Goal: Information Seeking & Learning: Check status

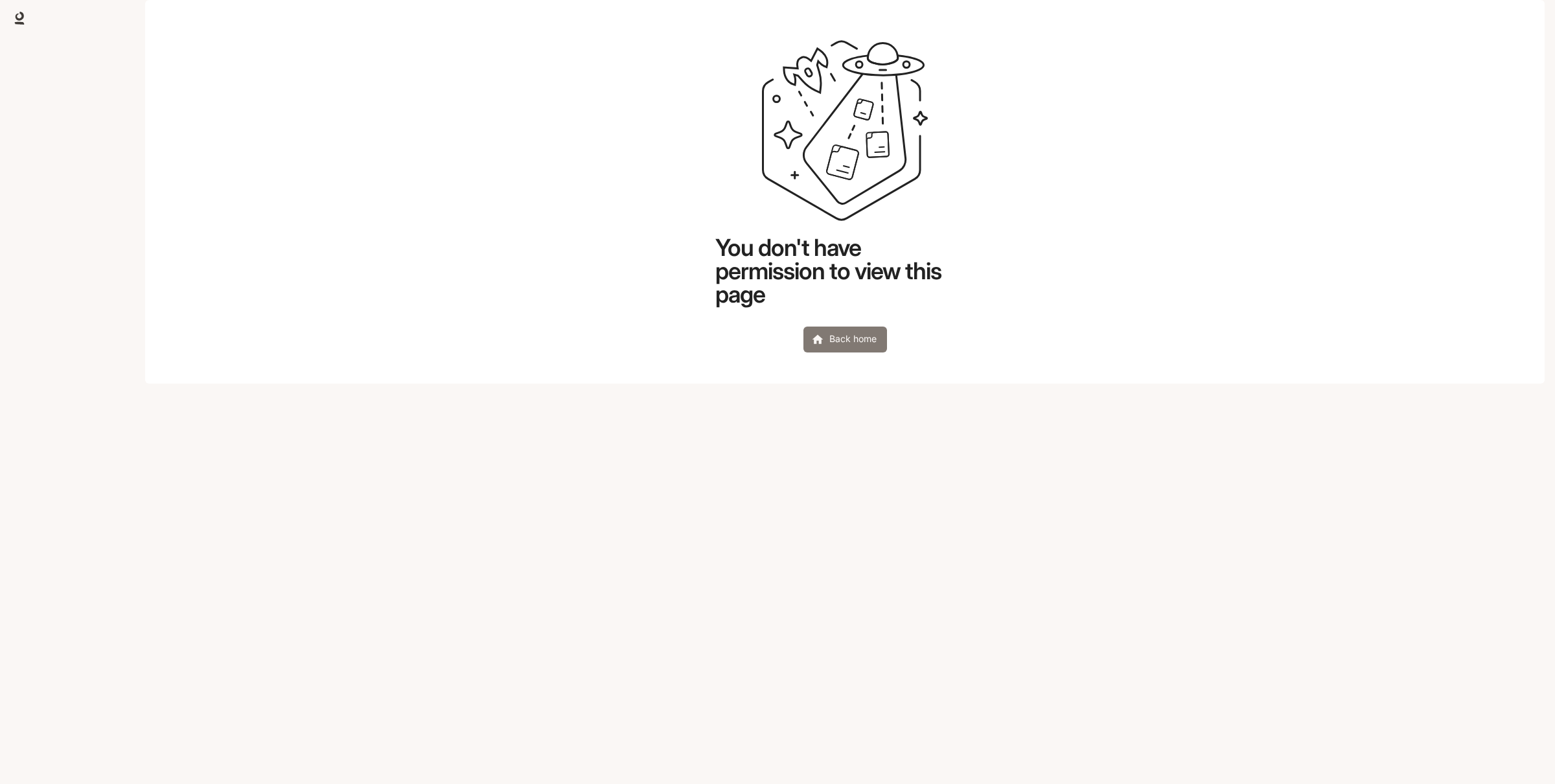
click at [820, 343] on icon at bounding box center [818, 339] width 11 height 10
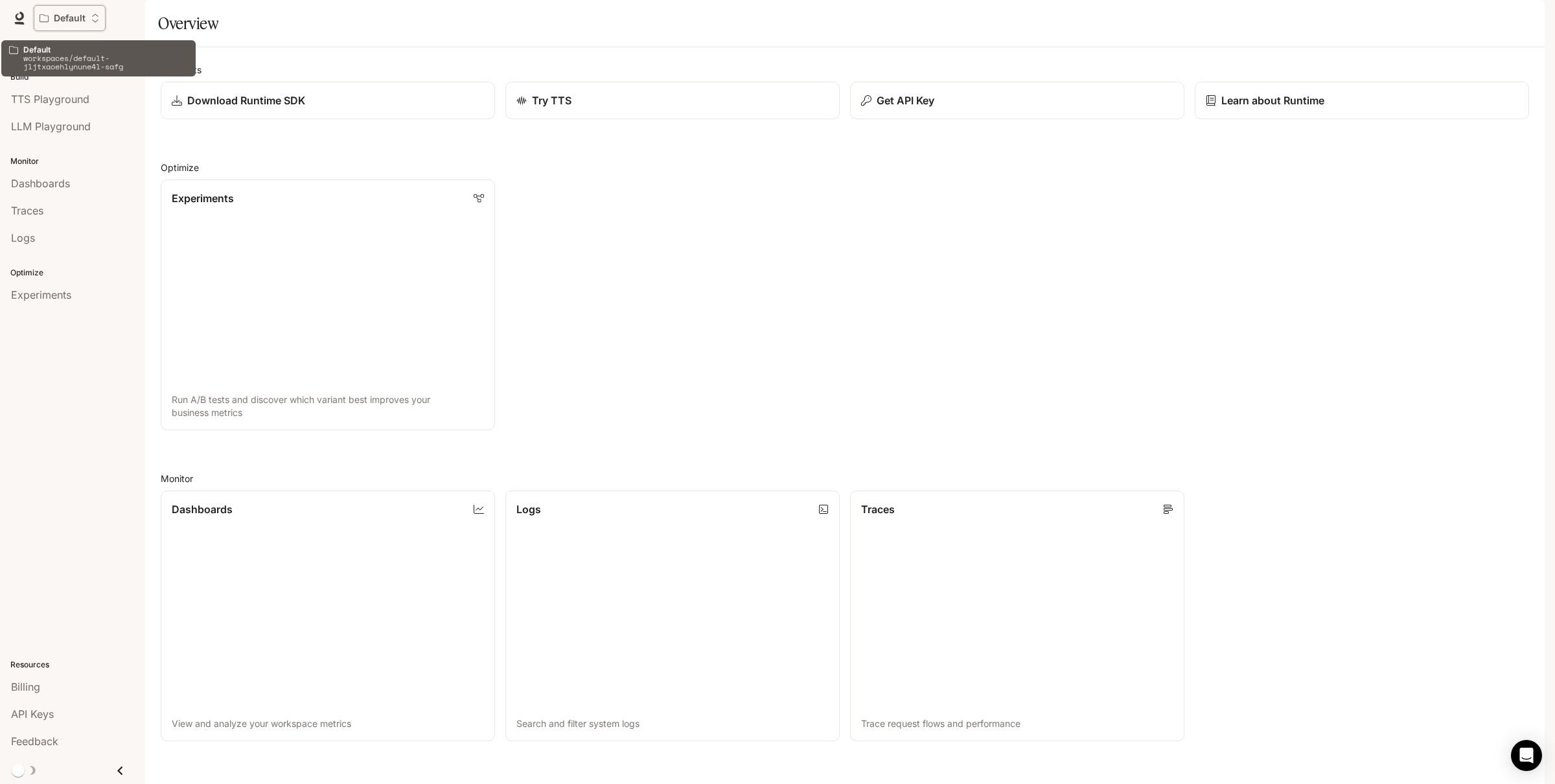
click at [90, 24] on button "Default" at bounding box center [69, 17] width 71 height 26
click at [329, 22] on div "Open workspace menu" at bounding box center [778, 392] width 1555 height 784
click at [76, 17] on p "Default" at bounding box center [69, 19] width 31 height 11
click at [69, 101] on span "TTS Playground" at bounding box center [50, 99] width 78 height 15
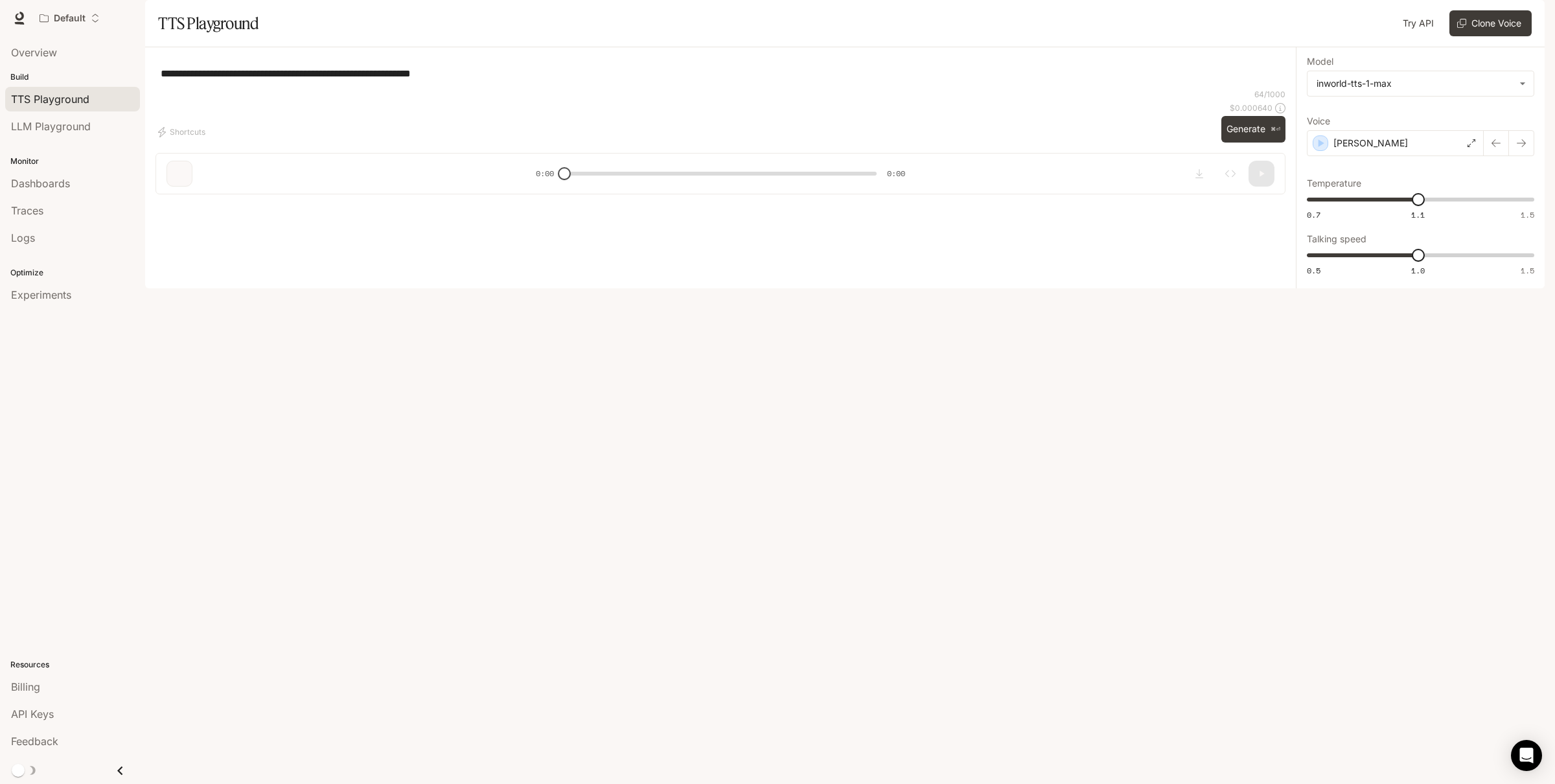
click at [249, 1] on div "Default Runtime Runtime Documentation Documentation" at bounding box center [778, 18] width 1555 height 36
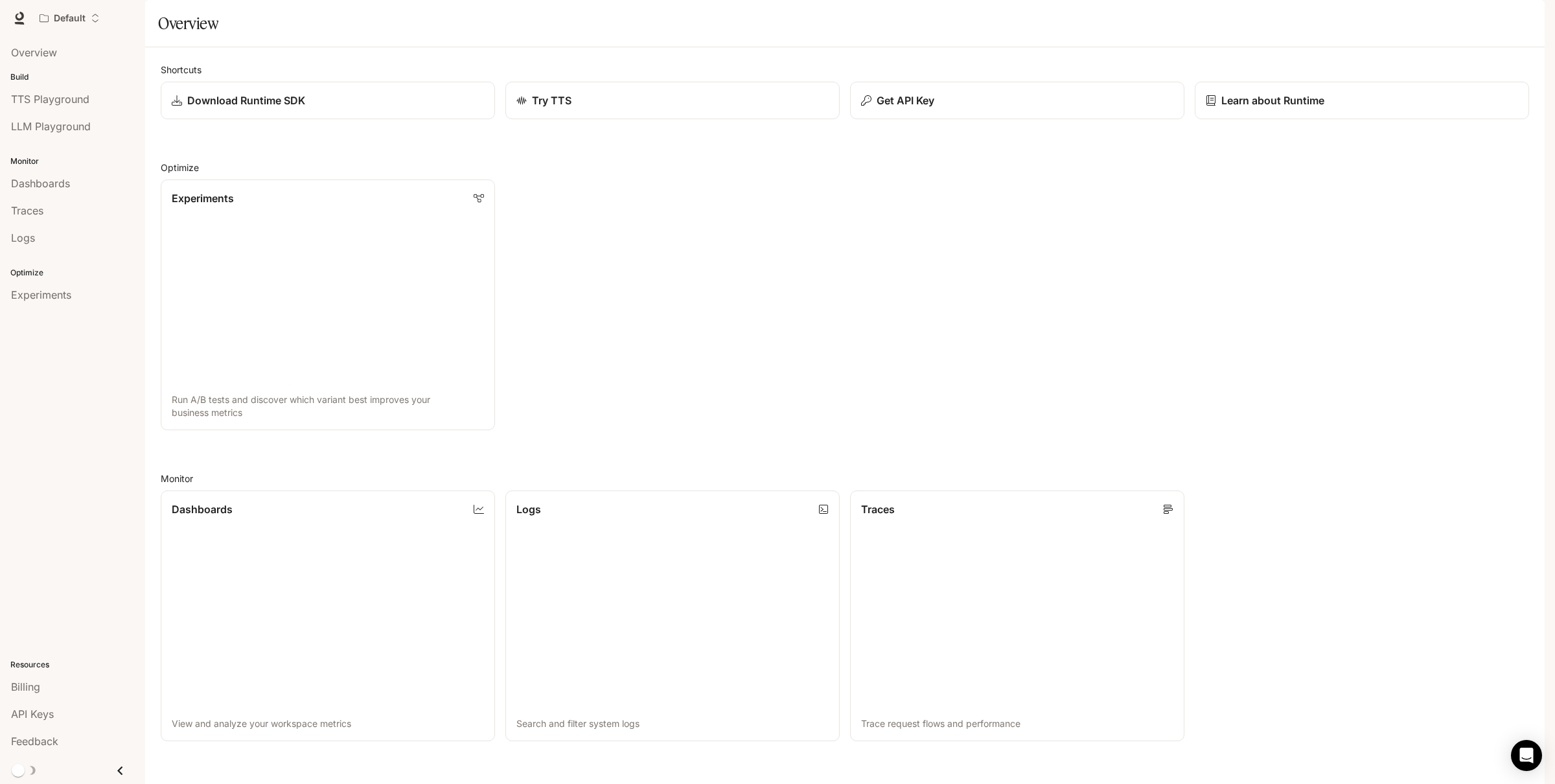
click at [29, 381] on div "Overview Build TTS Playground LLM Playground Monitor Dashboards Traces Logs Opt…" at bounding box center [72, 410] width 145 height 748
click at [32, 181] on span "Dashboards" at bounding box center [41, 183] width 59 height 15
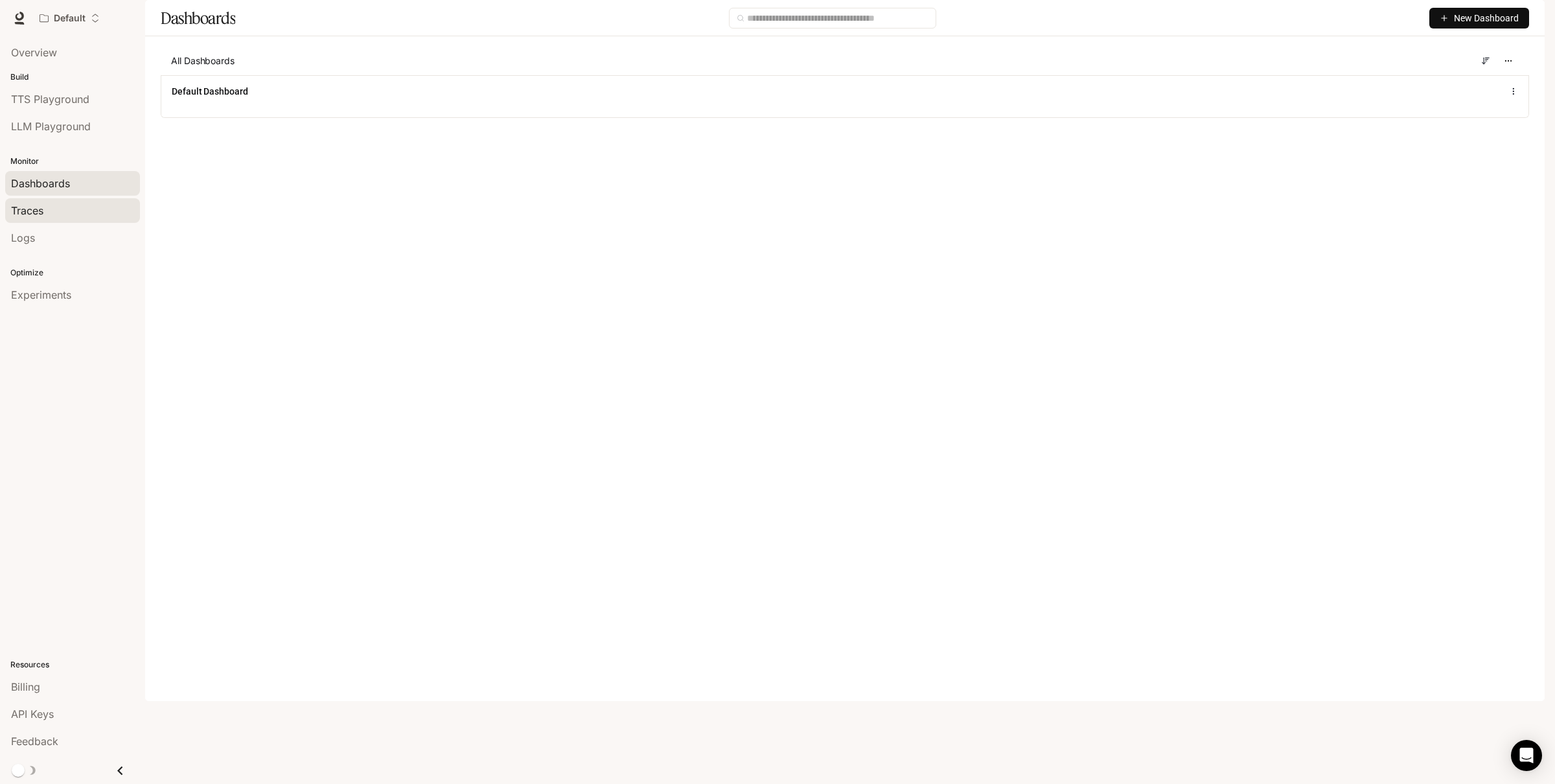
click at [39, 203] on span "Traces" at bounding box center [28, 211] width 32 height 15
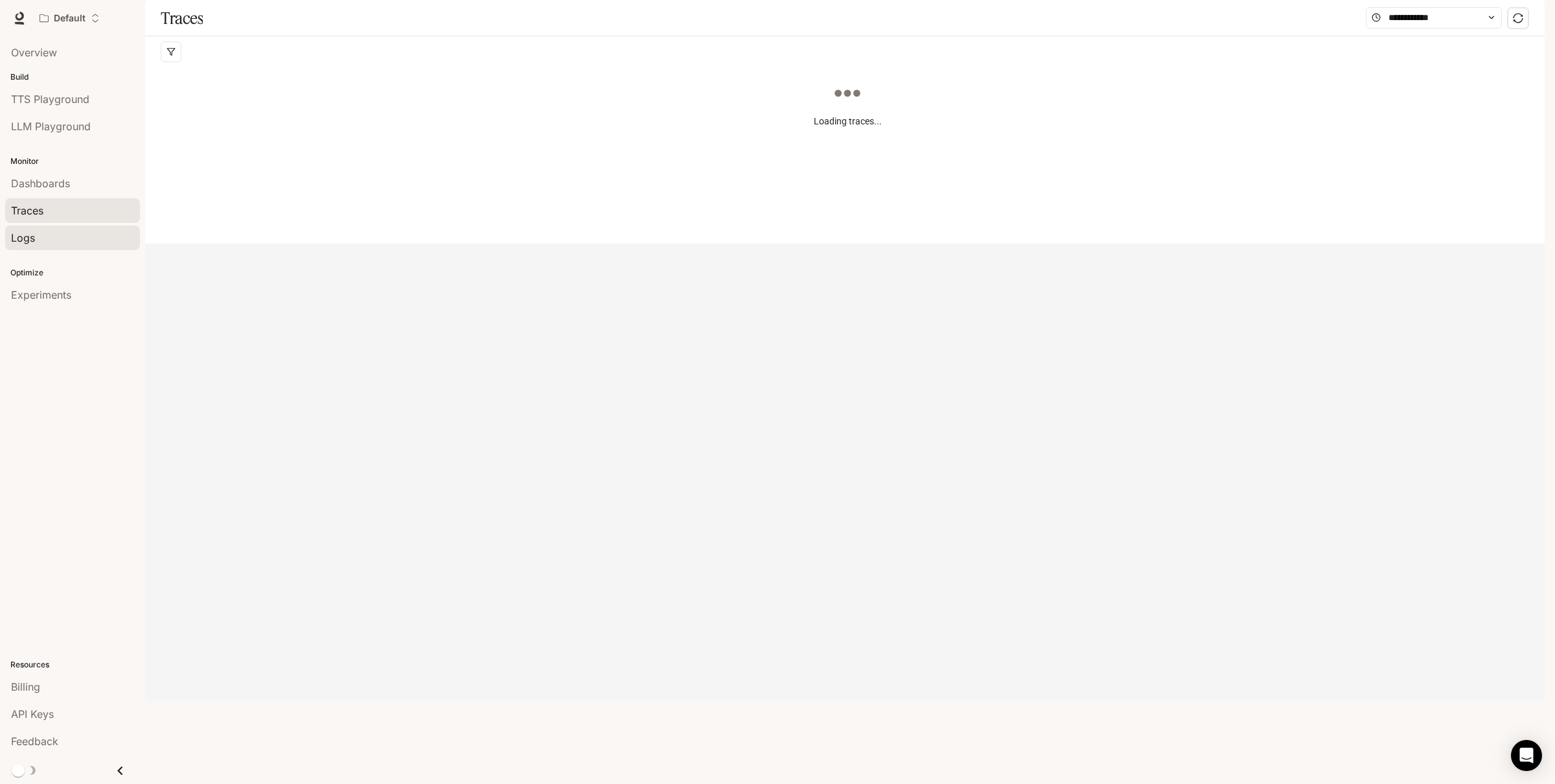
click at [41, 230] on div "Logs" at bounding box center [72, 237] width 123 height 15
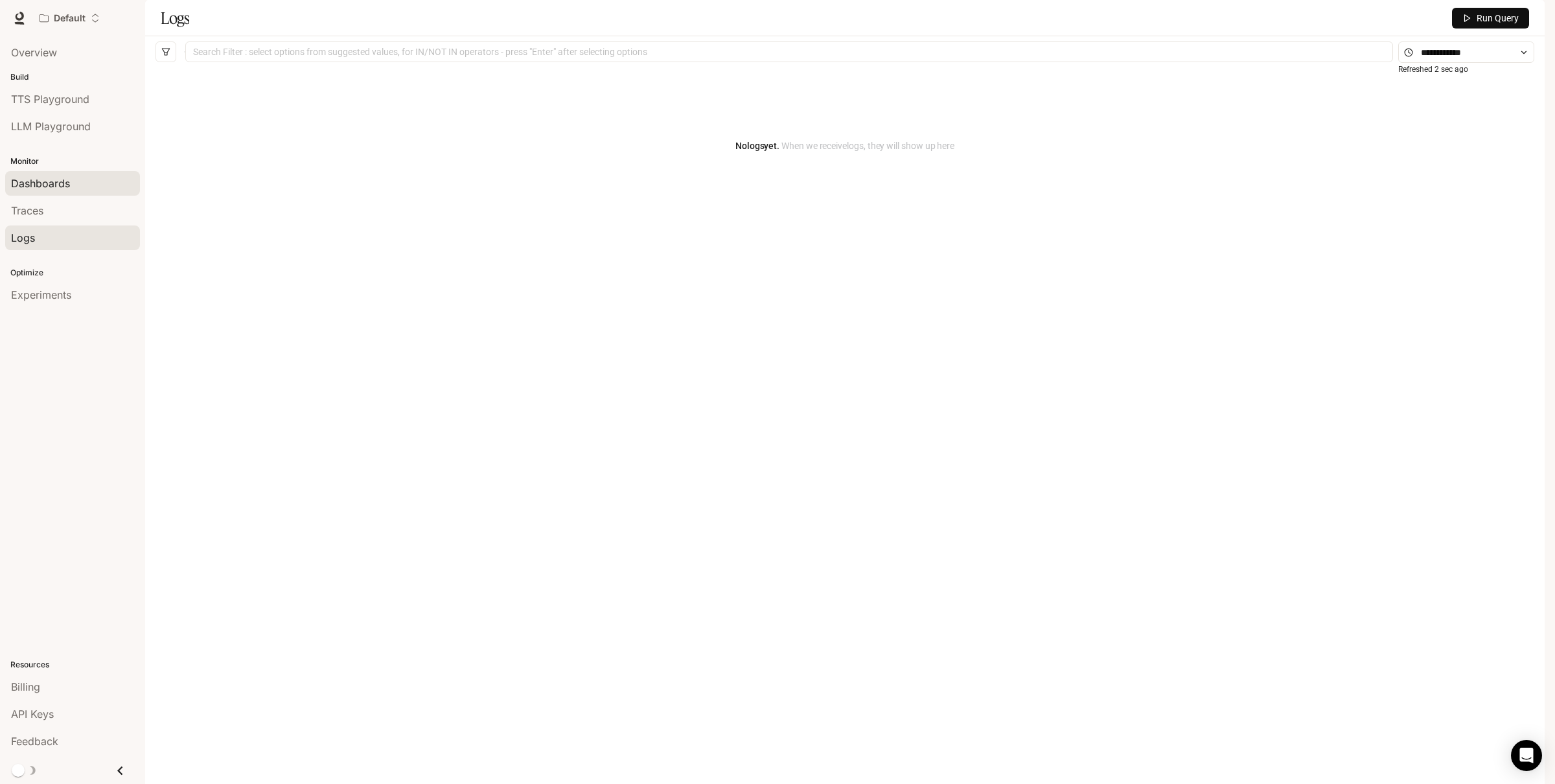
click at [64, 183] on span "Dashboards" at bounding box center [41, 183] width 59 height 15
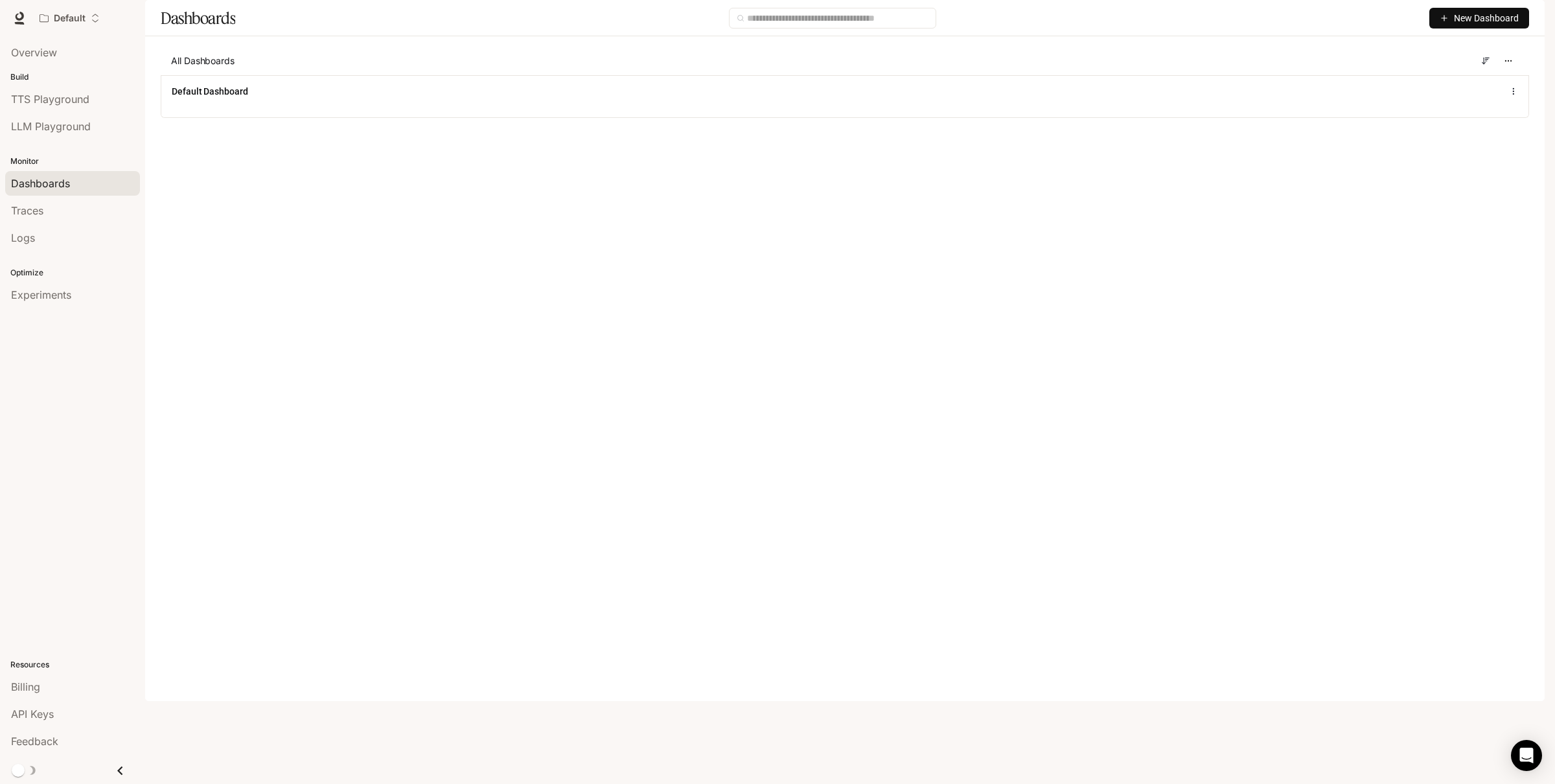
click at [1530, 17] on icon "button" at bounding box center [1526, 18] width 10 height 10
click at [1394, 227] on span "Sign out" at bounding box center [1444, 227] width 170 height 13
